Goal: Manage account settings

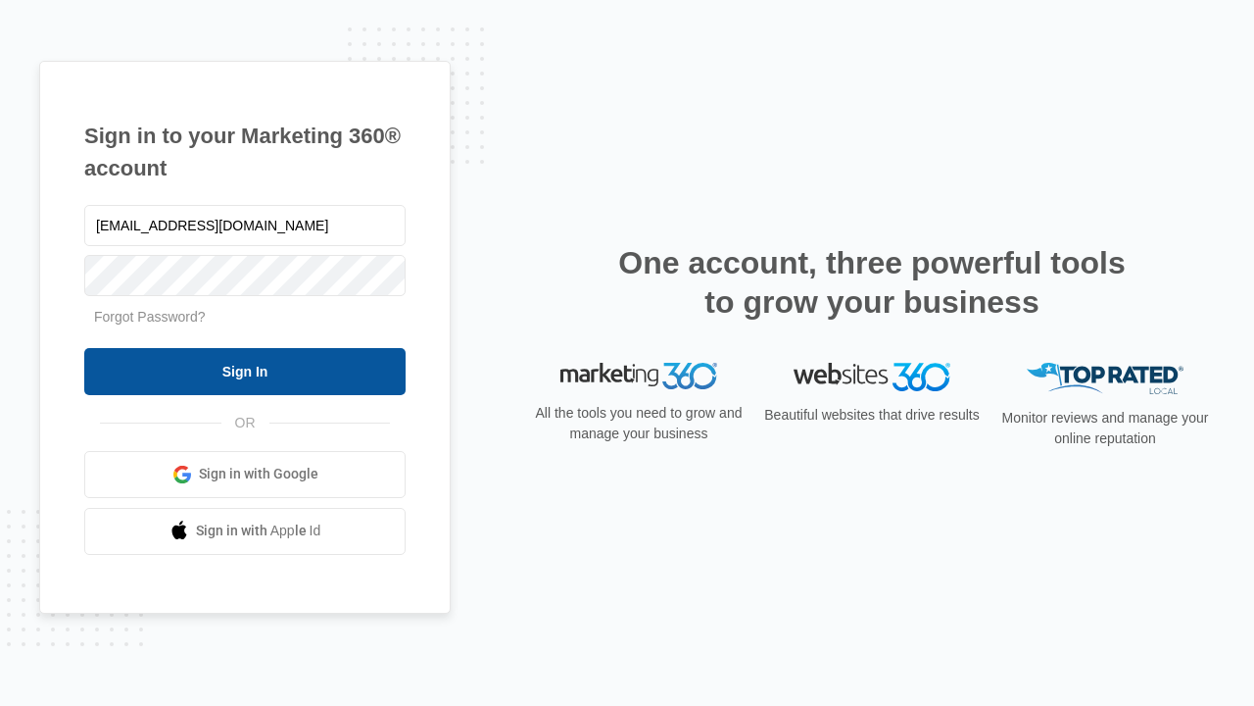
click at [245, 370] on input "Sign In" at bounding box center [244, 371] width 321 height 47
